Goal: Download file/media

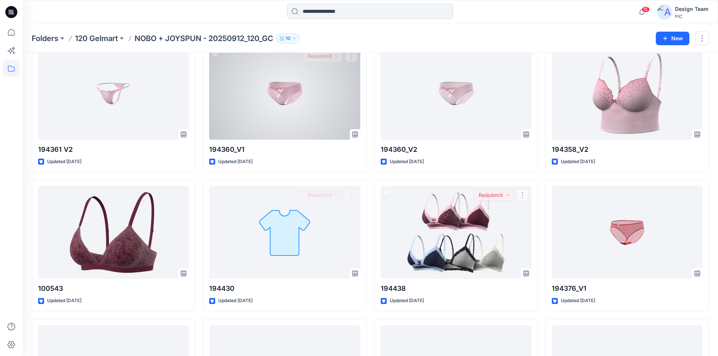
scroll to position [1056, 0]
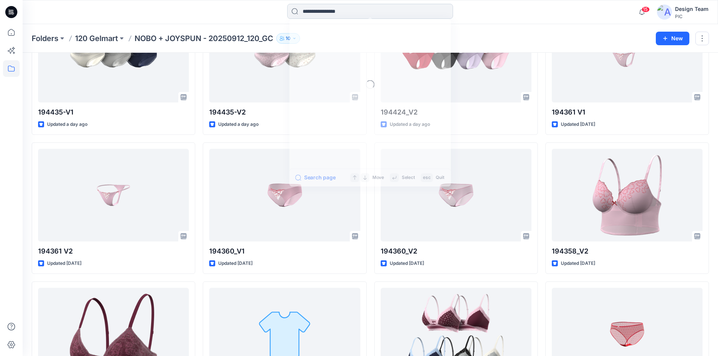
click at [391, 15] on input at bounding box center [370, 11] width 166 height 15
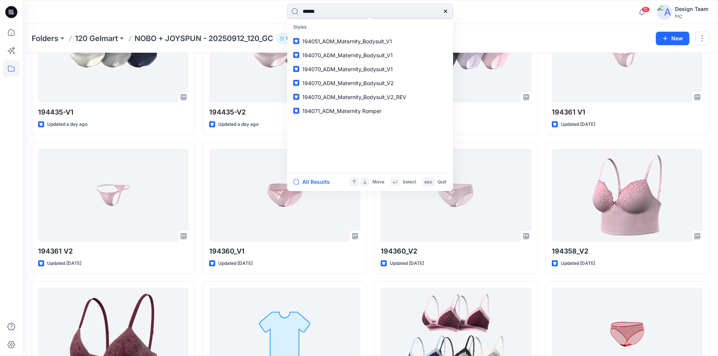
type input "******"
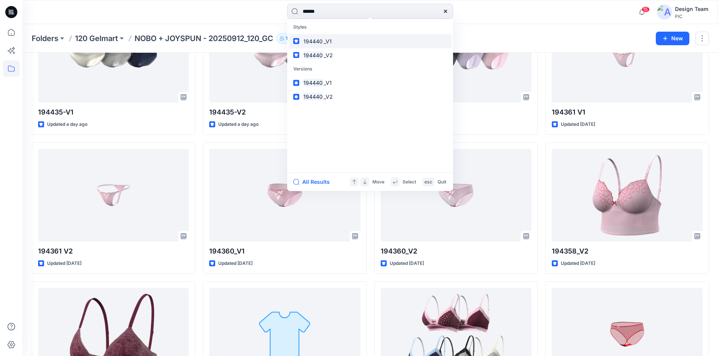
click at [328, 40] on span "_V1" at bounding box center [328, 41] width 8 height 6
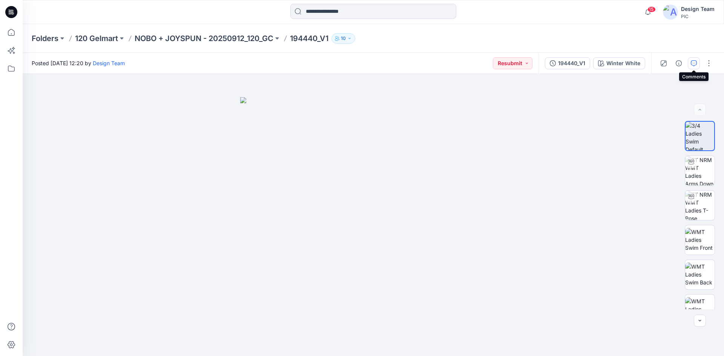
click at [697, 60] on button "button" at bounding box center [694, 63] width 12 height 12
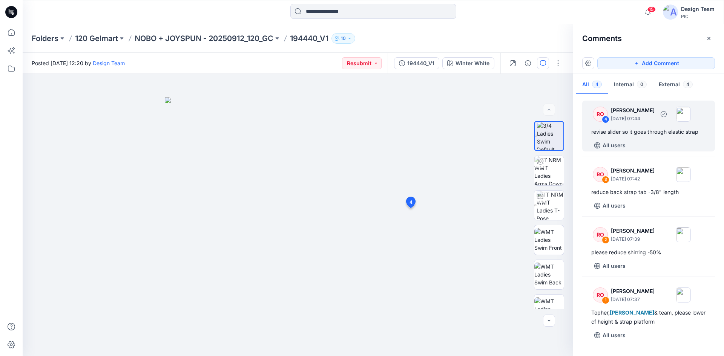
click at [629, 129] on div "revise slider so it goes through elastic strap" at bounding box center [648, 131] width 115 height 9
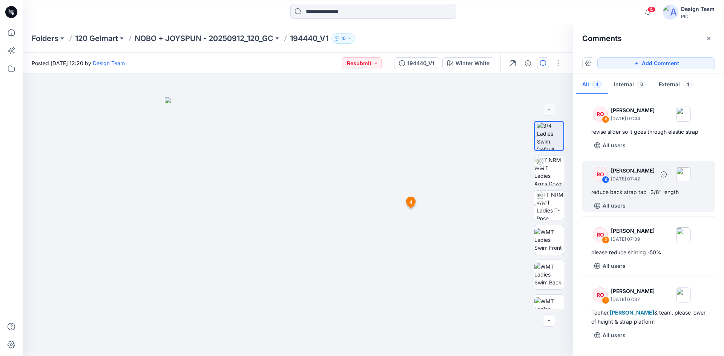
click at [655, 181] on p "September 27, 2025 07:42" at bounding box center [633, 179] width 44 height 8
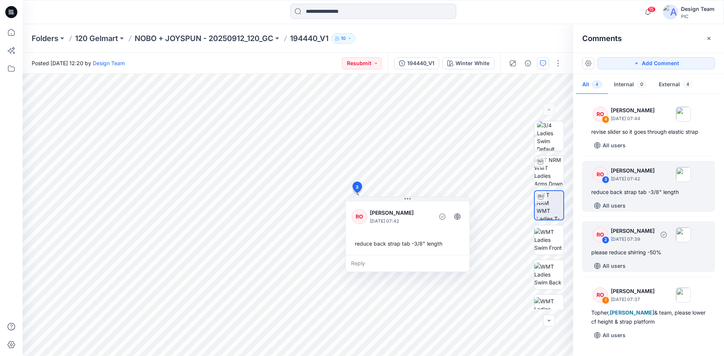
click at [632, 252] on div "please reduce shirring -50%" at bounding box center [648, 252] width 115 height 9
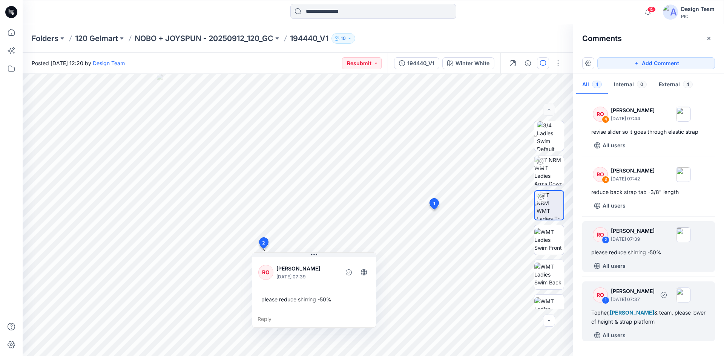
click at [663, 311] on div "Topher, Poornima Perera & team, please lower cf height & strap platform" at bounding box center [648, 317] width 115 height 18
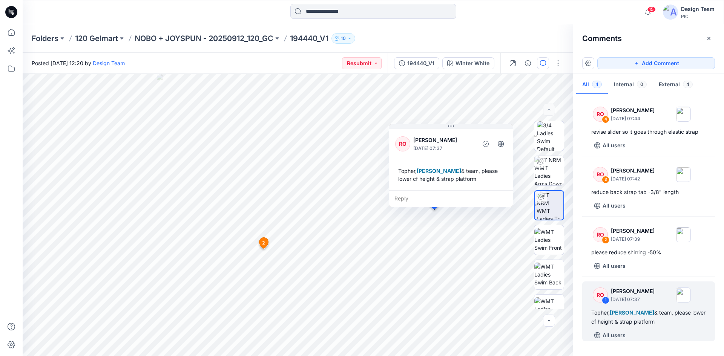
drag, startPoint x: 258, startPoint y: 37, endPoint x: 338, endPoint y: 20, distance: 82.1
click at [258, 37] on p "NOBO + JOYSPUN - 20250912_120_GC" at bounding box center [204, 38] width 139 height 11
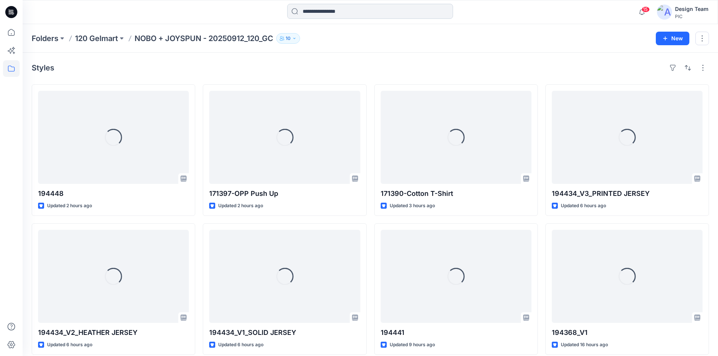
click at [338, 13] on input at bounding box center [370, 11] width 166 height 15
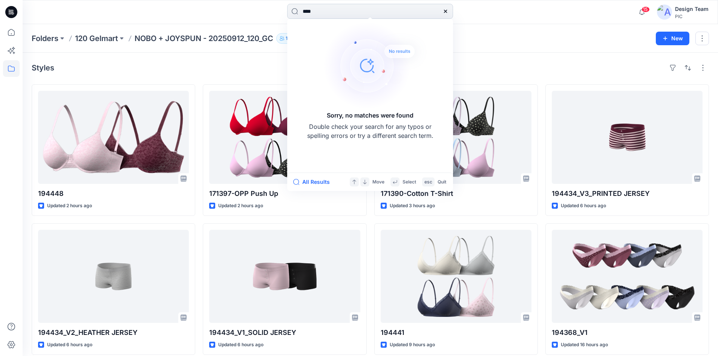
type input "****"
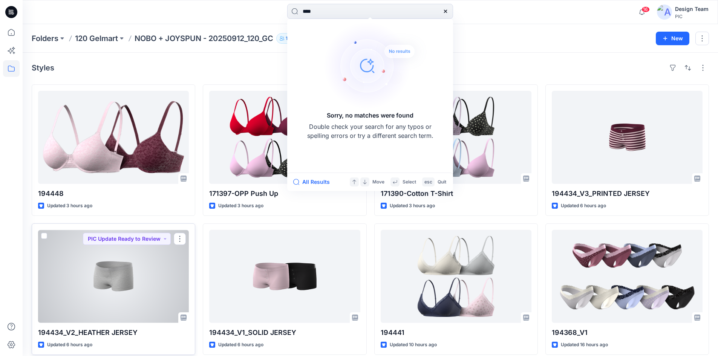
click at [123, 278] on div at bounding box center [113, 276] width 151 height 93
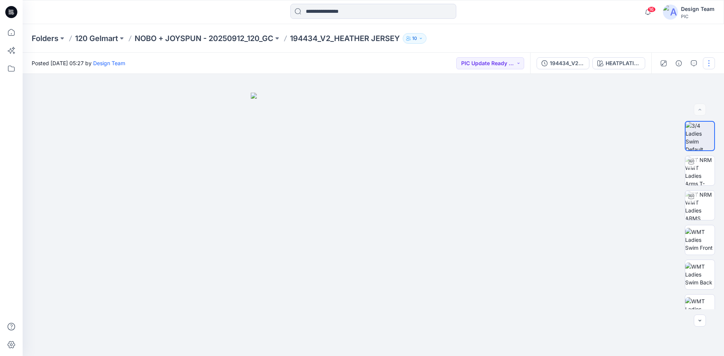
click at [709, 61] on button "button" at bounding box center [709, 63] width 12 height 12
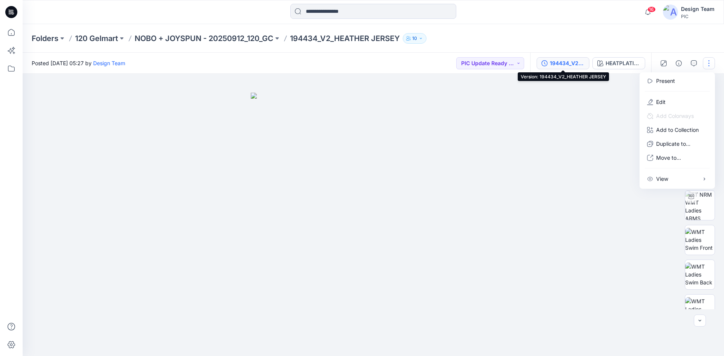
click at [572, 63] on div "194434_V2_HEATHER JERSEY" at bounding box center [567, 63] width 35 height 8
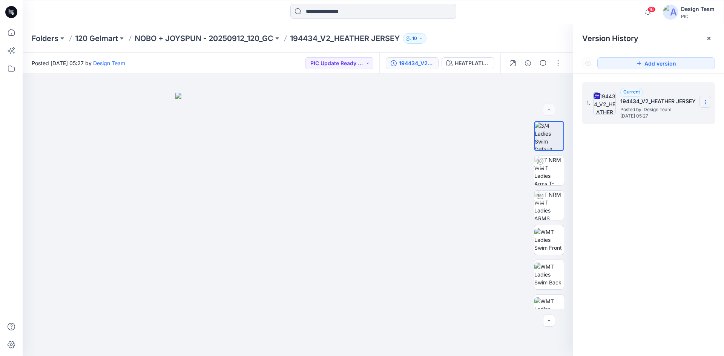
click at [708, 102] on icon at bounding box center [706, 102] width 6 height 6
click at [659, 114] on span "Download Source BW File" at bounding box center [667, 116] width 63 height 9
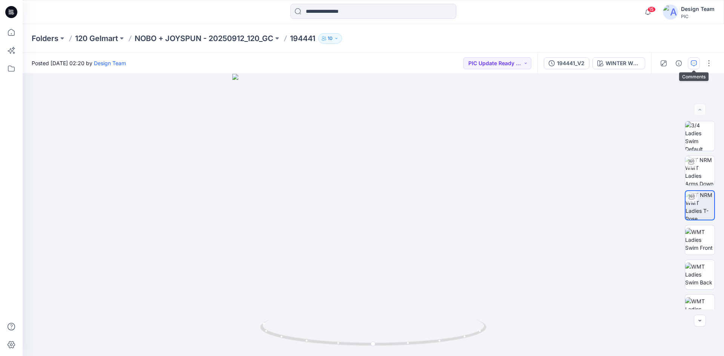
click at [696, 64] on icon "button" at bounding box center [694, 63] width 6 height 6
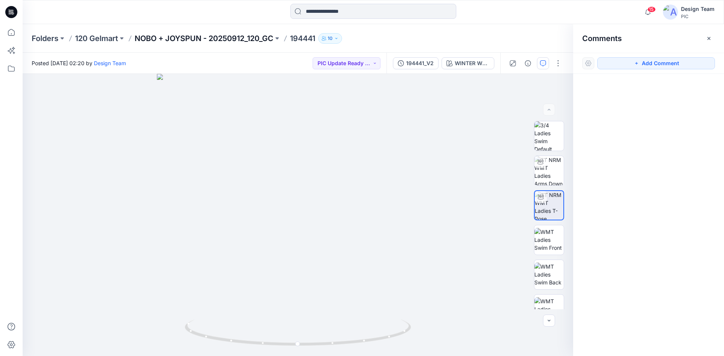
click at [195, 36] on p "NOBO + JOYSPUN - 20250912_120_GC" at bounding box center [204, 38] width 139 height 11
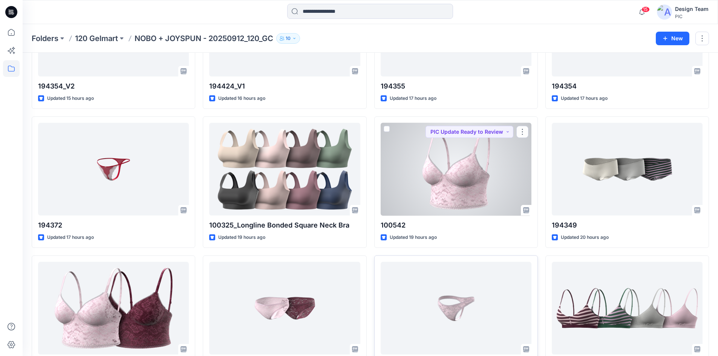
scroll to position [415, 0]
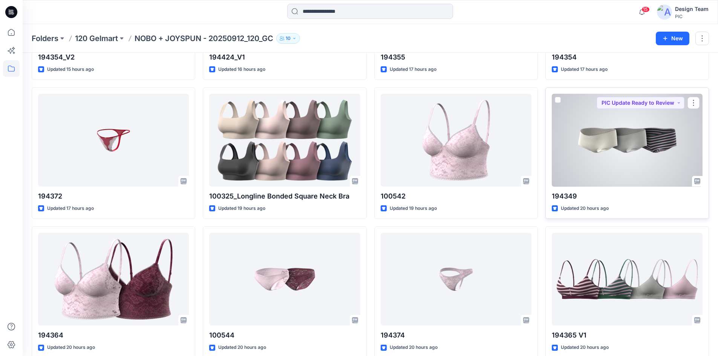
click at [634, 174] on div at bounding box center [627, 140] width 151 height 93
